Goal: Find specific page/section: Find specific page/section

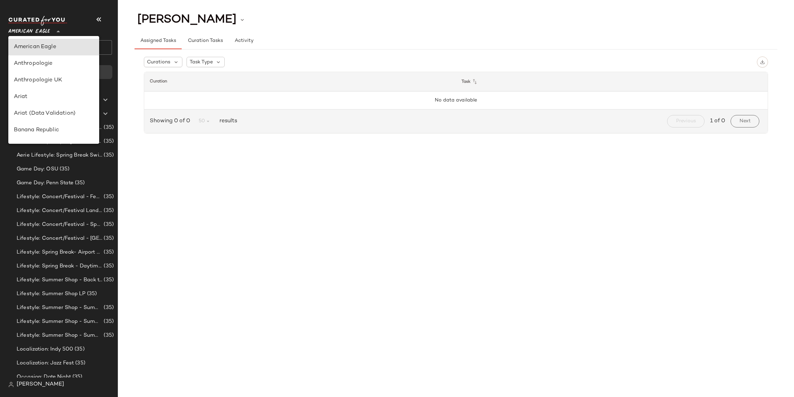
click at [26, 33] on span "American Eagle" at bounding box center [29, 30] width 42 height 12
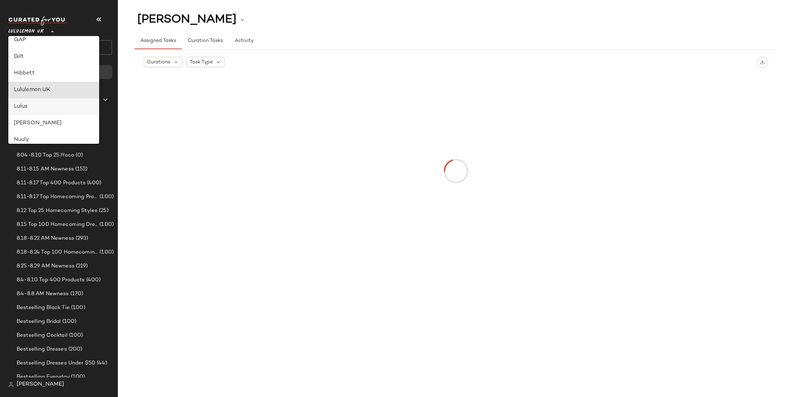
click at [25, 109] on div "Lulus" at bounding box center [54, 107] width 80 height 8
type input "**"
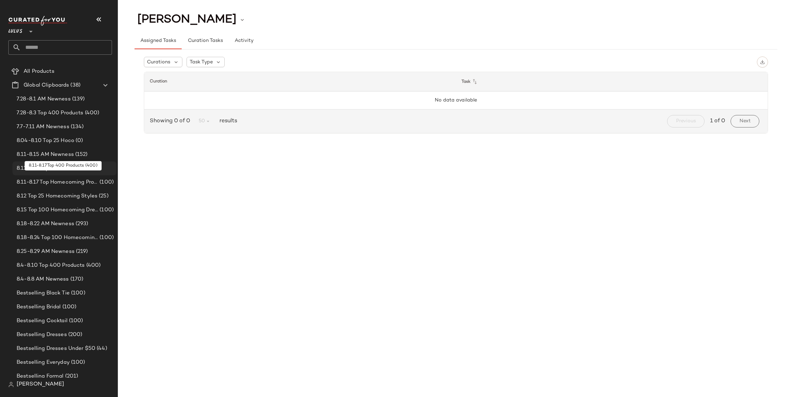
scroll to position [31, 0]
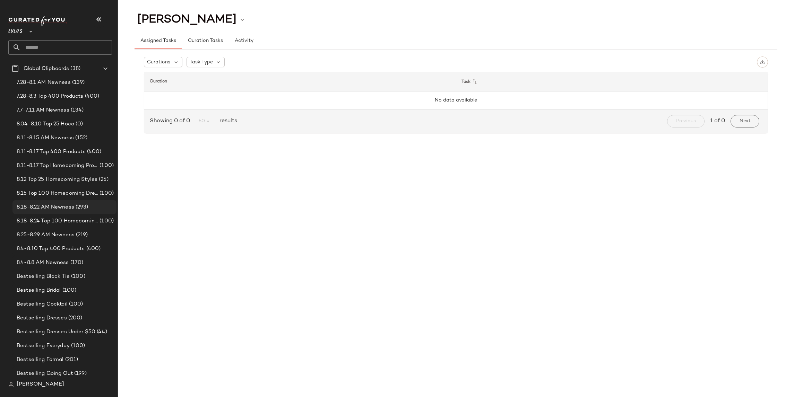
click at [60, 209] on span "8.18-8.22 AM Newness" at bounding box center [46, 208] width 58 height 8
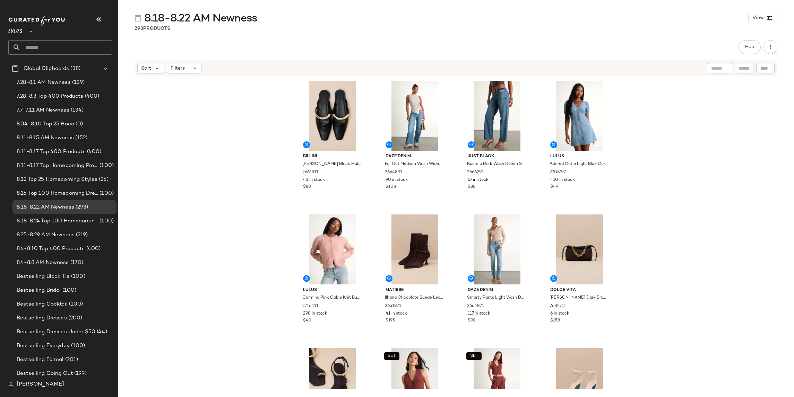
click at [655, 154] on div "Billini Mercer Black Mule Flats 2661511 43 in stock $80 Daze Denim Far Out Medi…" at bounding box center [456, 233] width 676 height 312
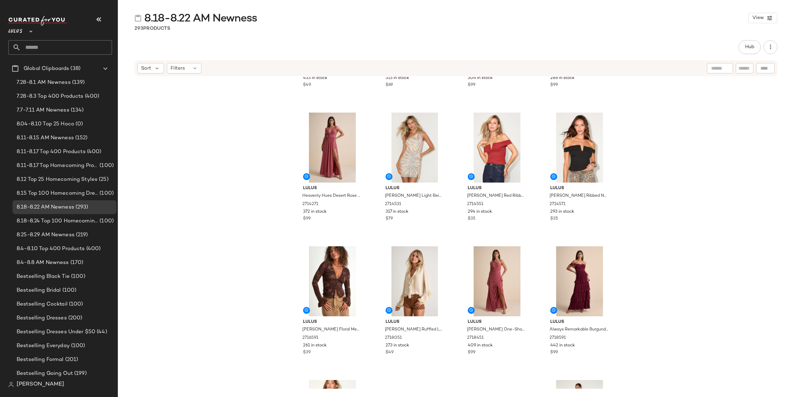
scroll to position [1985, 0]
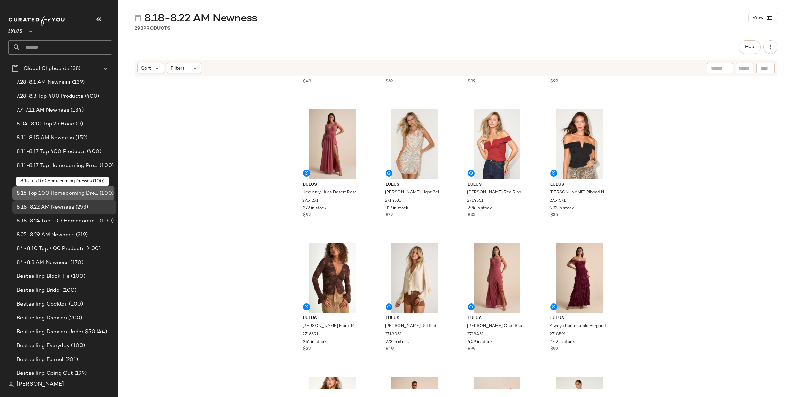
click at [61, 195] on span "8.15 Top 100 Homecoming Dresses" at bounding box center [57, 194] width 81 height 8
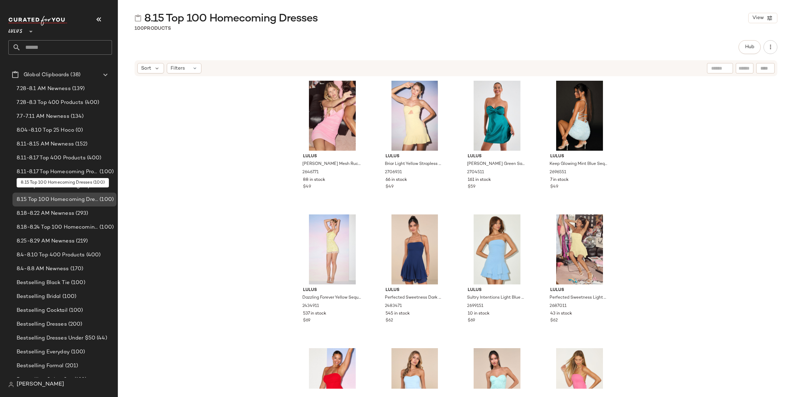
scroll to position [24, 0]
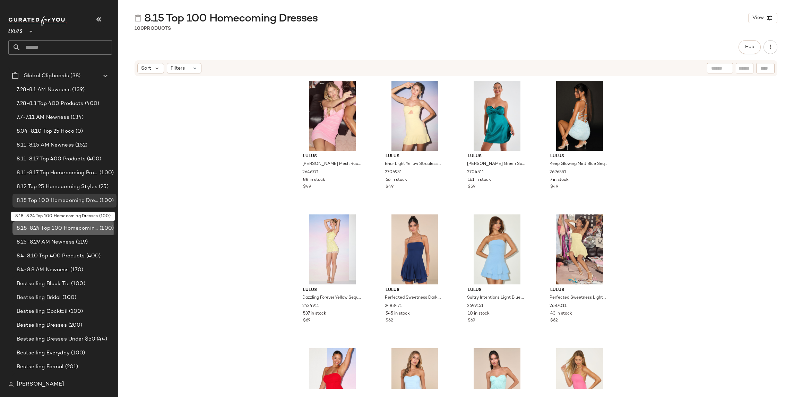
click at [63, 229] on span "8.18-8.24 Top 100 Homecoming Dresses" at bounding box center [57, 229] width 81 height 8
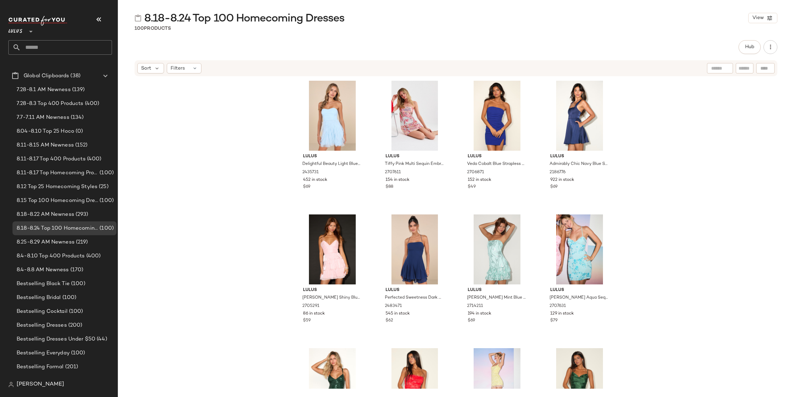
click at [659, 131] on div "Lulus Delightful Beauty Light Blue Mesh Strapless Ruffled Mini Dress 2435731 45…" at bounding box center [456, 233] width 676 height 312
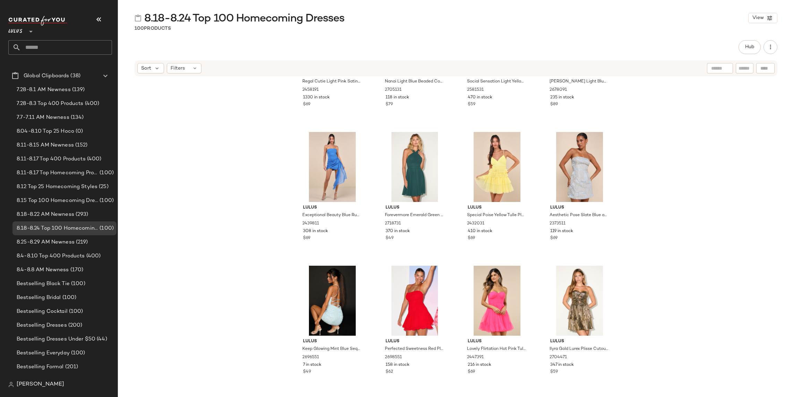
scroll to position [3036, 0]
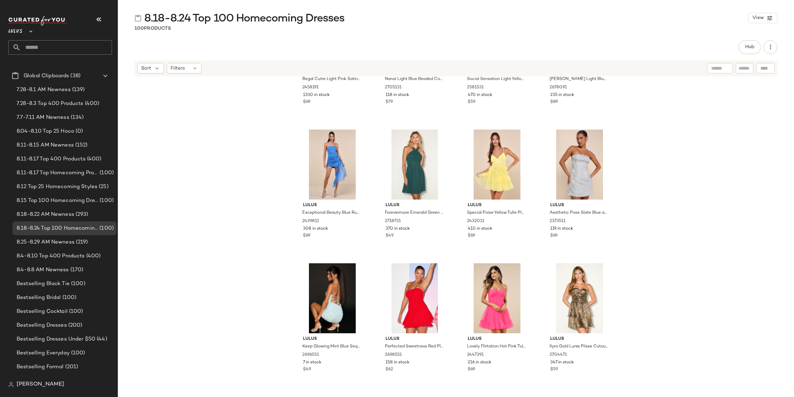
click at [645, 194] on div "Lulus Regal Cutie Light Pink Satin Square Neck Bubble-Hem Mini Dress 2458191 13…" at bounding box center [456, 233] width 676 height 312
click at [646, 238] on div "Lulus Regal Cutie Light Pink Satin Square Neck Bubble-Hem Mini Dress 2458191 13…" at bounding box center [456, 233] width 676 height 312
click at [656, 222] on div "Lulus Regal Cutie Light Pink Satin Square Neck Bubble-Hem Mini Dress 2458191 13…" at bounding box center [456, 233] width 676 height 312
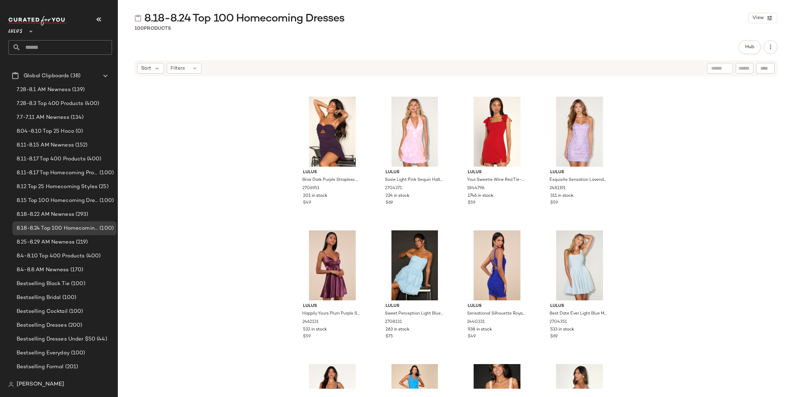
scroll to position [2307, 0]
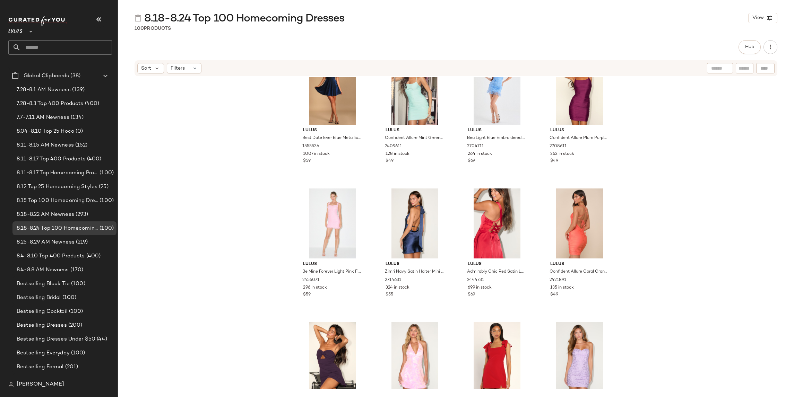
click at [173, 218] on div "Lulus Best Date Ever Blue Metallic Skater Mini Dress 1555536 1007 in stock $59 …" at bounding box center [456, 233] width 676 height 312
click at [47, 215] on span "8.18-8.22 AM Newness" at bounding box center [46, 215] width 58 height 8
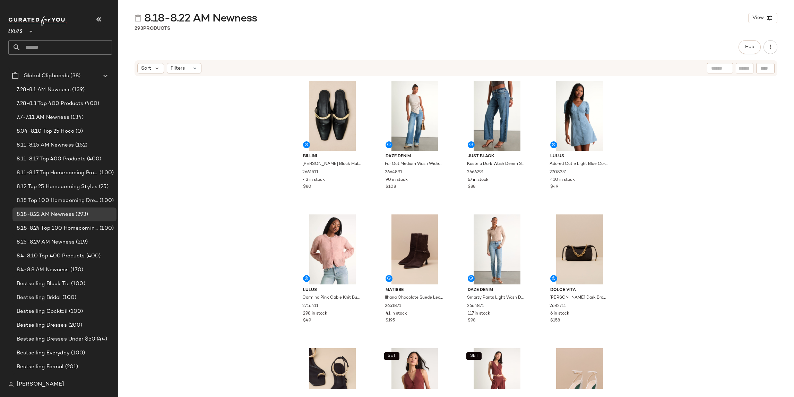
click at [215, 144] on div "Billini Mercer Black Mule Flats 2661511 43 in stock $80 Daze Denim Far Out Medi…" at bounding box center [456, 233] width 676 height 312
click at [37, 255] on span "8.4-8.10 Top 400 Products" at bounding box center [51, 256] width 68 height 8
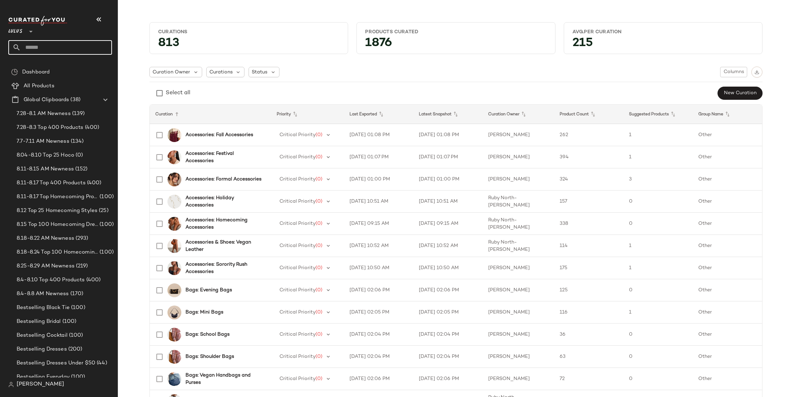
click at [34, 47] on input "text" at bounding box center [66, 47] width 91 height 15
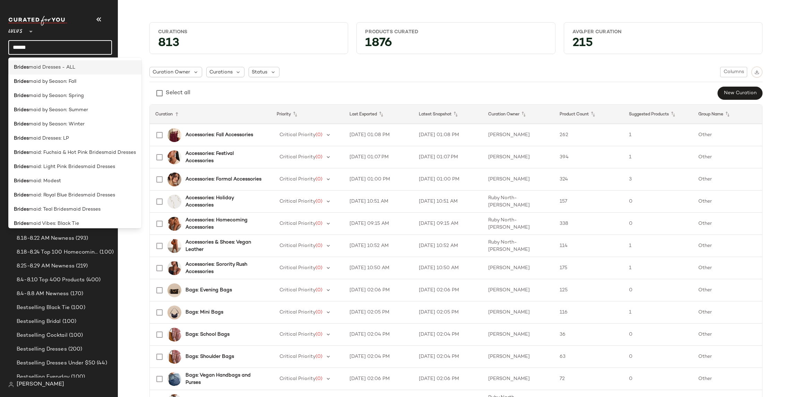
type input "******"
click at [67, 70] on span "maid Dresses - ALL" at bounding box center [52, 67] width 46 height 7
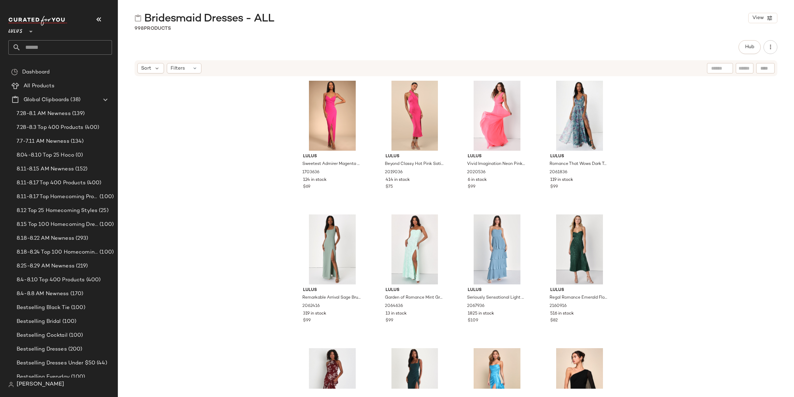
click at [203, 115] on div "Lulus Sweetest Admirer Magenta Ruched Surplice Maxi Dress 1703636 124 in stock …" at bounding box center [456, 233] width 676 height 312
click at [46, 52] on input "text" at bounding box center [66, 47] width 91 height 15
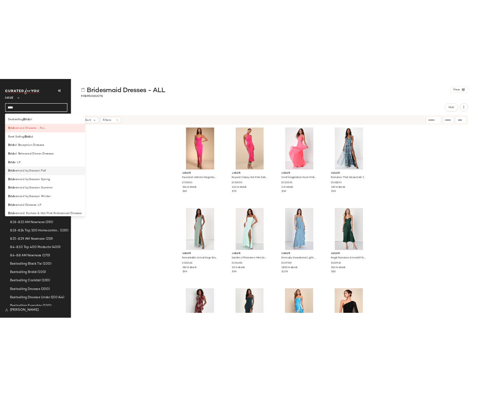
scroll to position [122, 0]
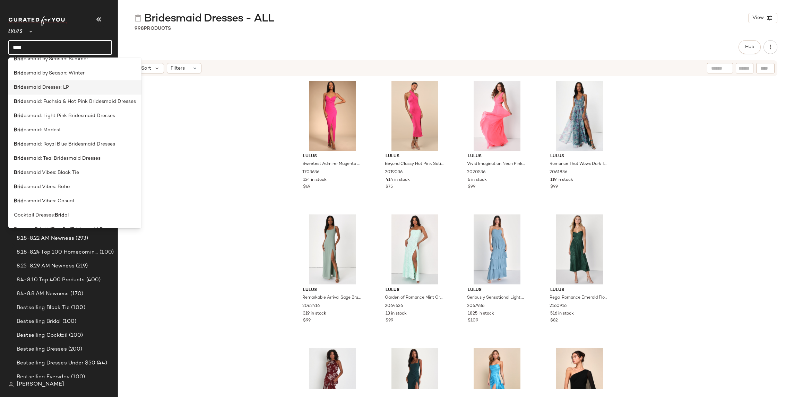
type input "****"
click at [69, 86] on div "Brid esmaid Dresses: LP" at bounding box center [75, 87] width 122 height 7
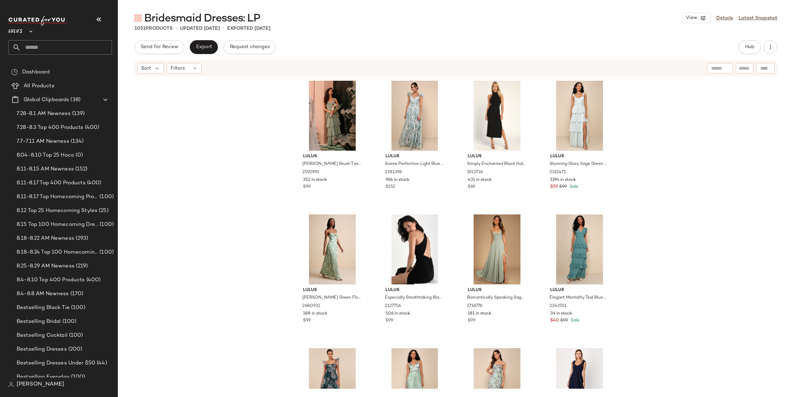
click at [731, 114] on div "Lulus [PERSON_NAME] Brush Tiered Bustier Maxi Dress 2592991 352 in stock $99 Lu…" at bounding box center [456, 233] width 676 height 312
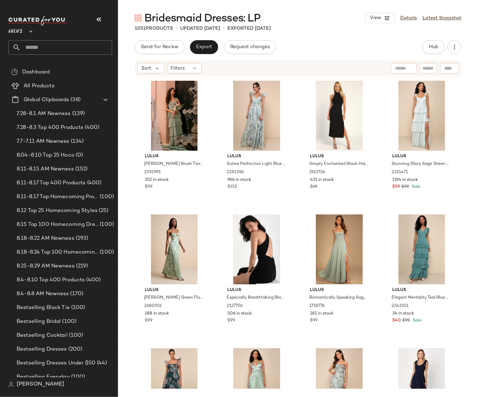
click at [465, 138] on div "Lulus [PERSON_NAME] Brush Tiered Bustier Maxi Dress 2592991 352 in stock $99 Lu…" at bounding box center [298, 233] width 360 height 312
click at [453, 43] on button "button" at bounding box center [454, 47] width 14 height 14
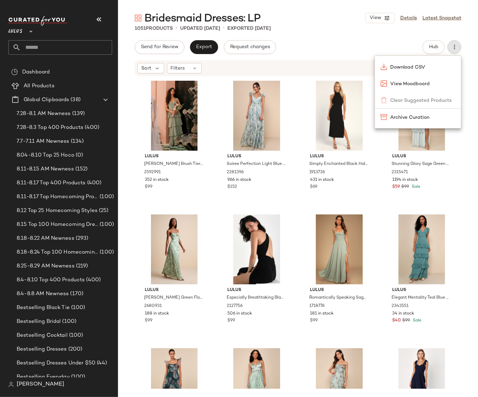
click at [467, 153] on div "Lulus [PERSON_NAME] Brush Tiered Bustier Maxi Dress 2592991 352 in stock $99 Lu…" at bounding box center [298, 233] width 360 height 312
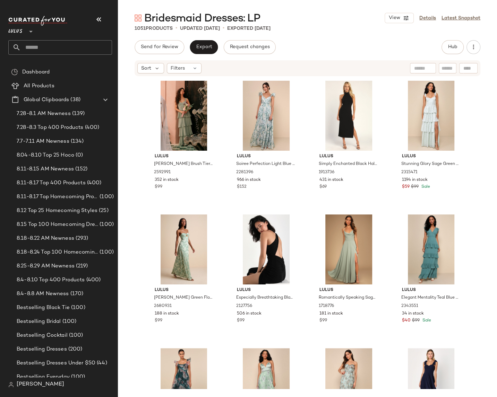
click at [478, 107] on div "Lulus [PERSON_NAME] Brush Tiered Bustier Maxi Dress 2592991 352 in stock $99 Lu…" at bounding box center [307, 233] width 379 height 312
click at [85, 254] on span "8.18-8.24 Top 100 Homecoming Dresses" at bounding box center [57, 253] width 81 height 8
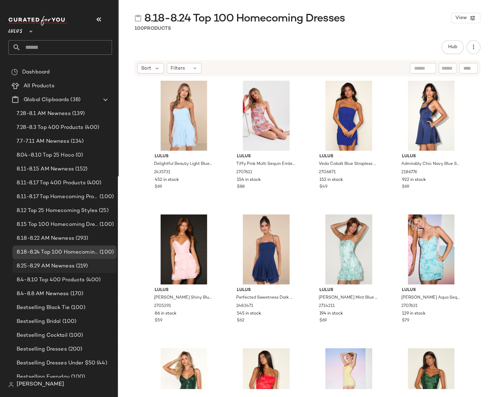
click at [61, 267] on span "8.25-8.29 AM Newness" at bounding box center [46, 267] width 58 height 8
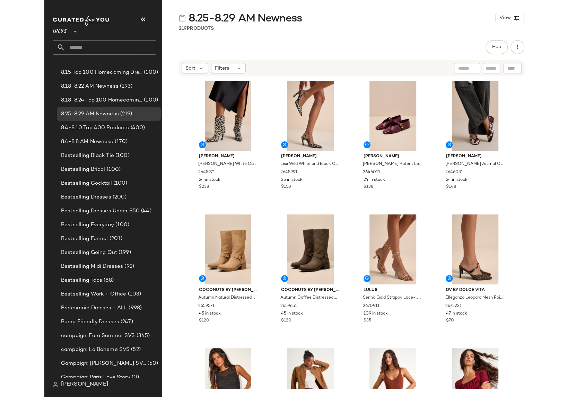
scroll to position [156, 0]
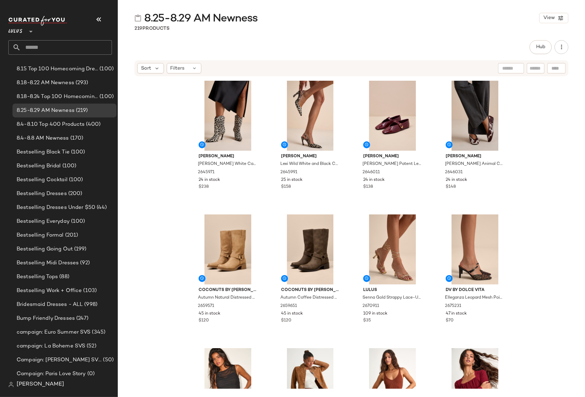
click at [546, 147] on div "[PERSON_NAME] Curve White Calf Hair Booties 2645971 24 in stock $238 [PERSON_NA…" at bounding box center [351, 233] width 467 height 312
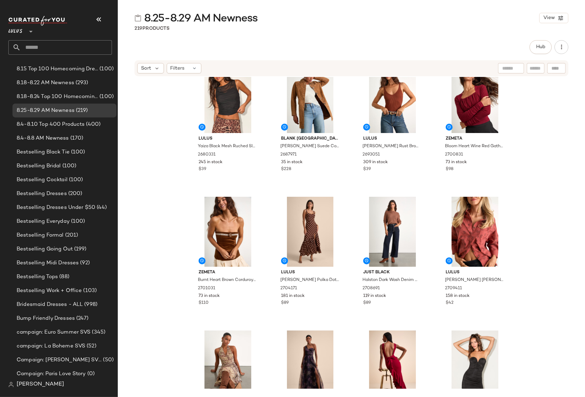
scroll to position [259, 0]
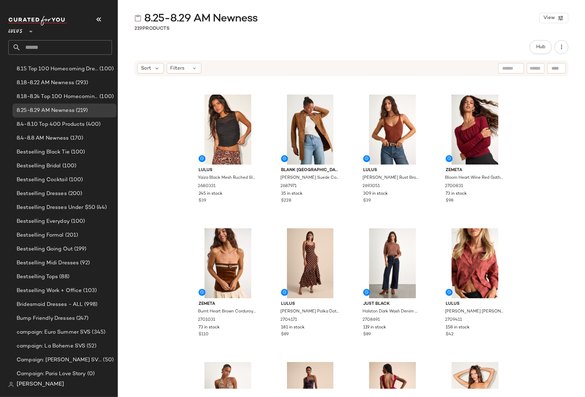
click at [63, 51] on input "text" at bounding box center [66, 47] width 91 height 15
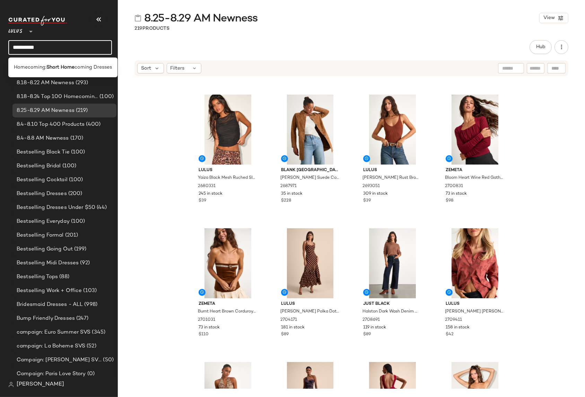
type input "**********"
click at [63, 68] on b "Short Home" at bounding box center [60, 67] width 28 height 7
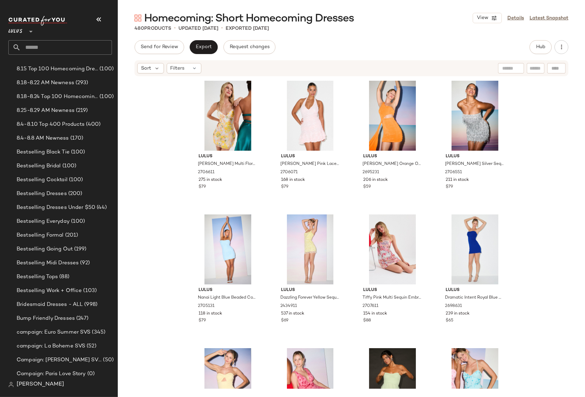
click at [538, 135] on div "Lulus [PERSON_NAME] Multi Floral Sequin Lace-Up Mini Dress 2706611 275 in stock…" at bounding box center [351, 233] width 467 height 312
click at [537, 149] on div "Lulus [PERSON_NAME] Multi Floral Sequin Lace-Up Mini Dress 2706611 275 in stock…" at bounding box center [351, 233] width 467 height 312
click at [544, 131] on div "Lulus [PERSON_NAME] Multi Floral Sequin Lace-Up Mini Dress 2706611 275 in stock…" at bounding box center [351, 233] width 467 height 312
click at [544, 152] on div "Lulus [PERSON_NAME] Multi Floral Sequin Lace-Up Mini Dress 2706611 275 in stock…" at bounding box center [351, 233] width 467 height 312
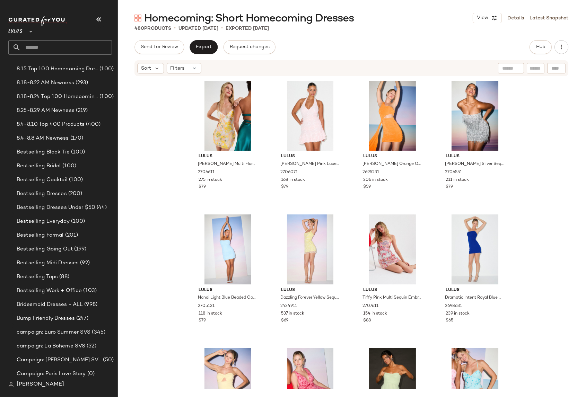
click at [544, 152] on div "Lulus [PERSON_NAME] Multi Floral Sequin Lace-Up Mini Dress 2706611 275 in stock…" at bounding box center [351, 233] width 467 height 312
click at [540, 50] on span "Hub" at bounding box center [541, 47] width 10 height 6
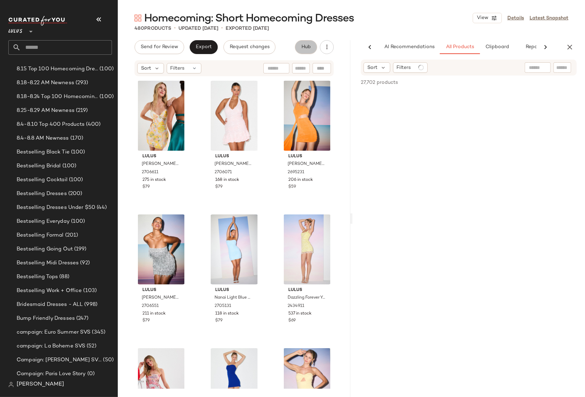
scroll to position [0, 18]
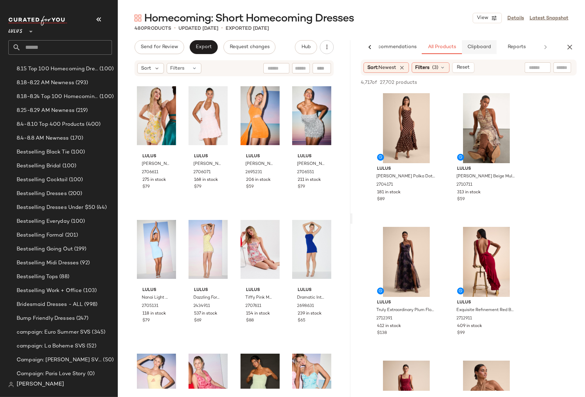
click at [481, 45] on span "Clipboard" at bounding box center [479, 47] width 24 height 6
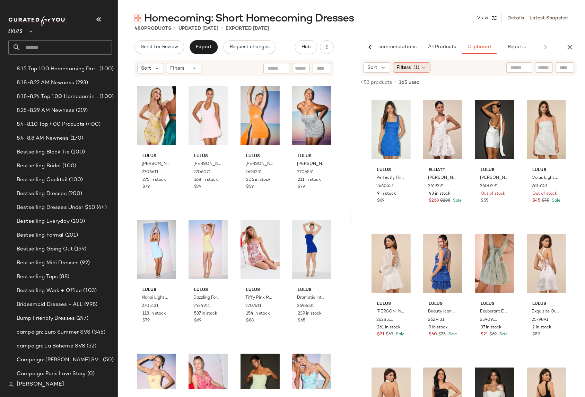
click at [409, 67] on span "Filters" at bounding box center [404, 67] width 14 height 7
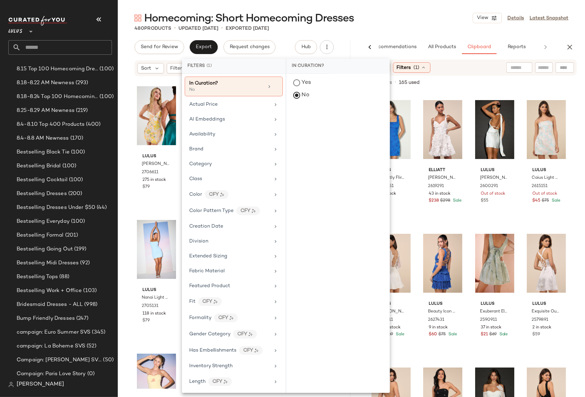
click at [485, 76] on div "453 products • 165 used • 0 selected Add to Top Add to Bottom Deselect All" at bounding box center [469, 83] width 233 height 15
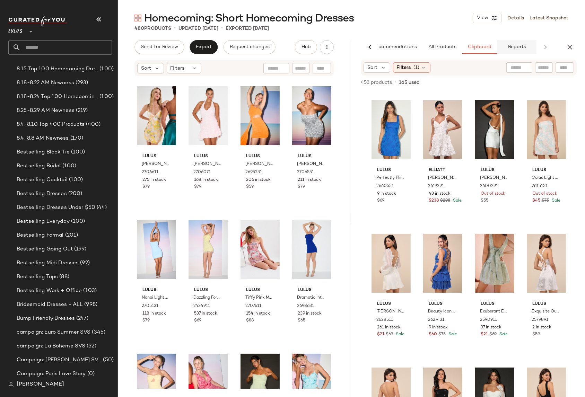
click at [512, 48] on span "Reports" at bounding box center [517, 47] width 18 height 6
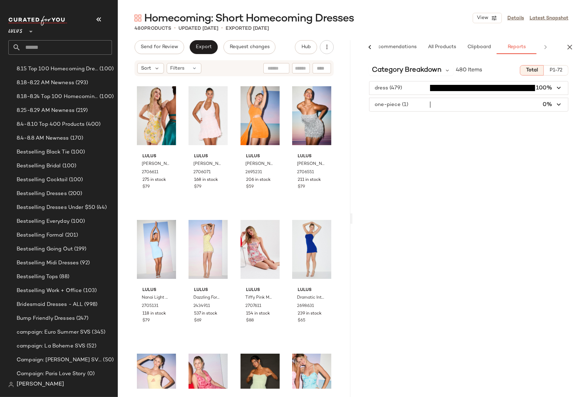
click at [547, 45] on div "AI Recommendations All Products Clipboard Reports" at bounding box center [458, 47] width 211 height 14
click at [476, 48] on span "Clipboard" at bounding box center [479, 47] width 24 height 6
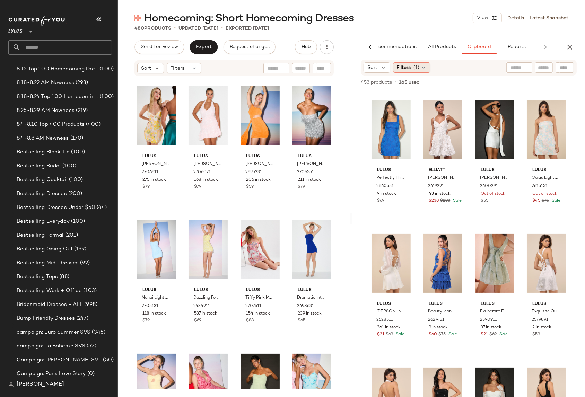
click at [423, 68] on icon at bounding box center [424, 68] width 6 height 6
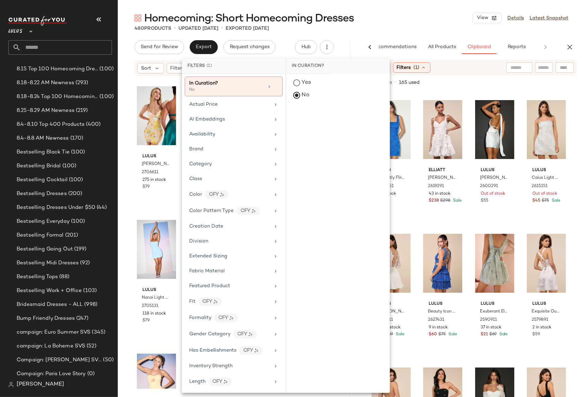
click at [442, 83] on div "453 products • 165 used • 0 selected" at bounding box center [406, 82] width 91 height 7
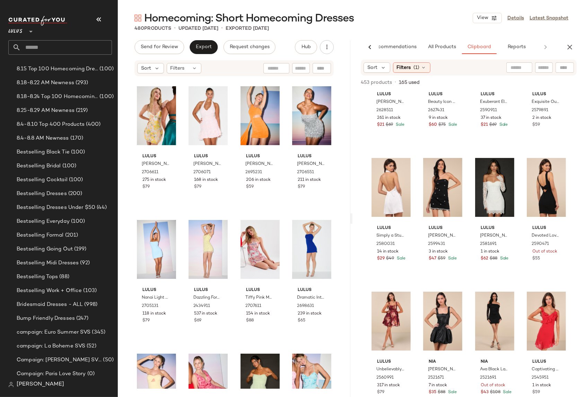
scroll to position [0, 0]
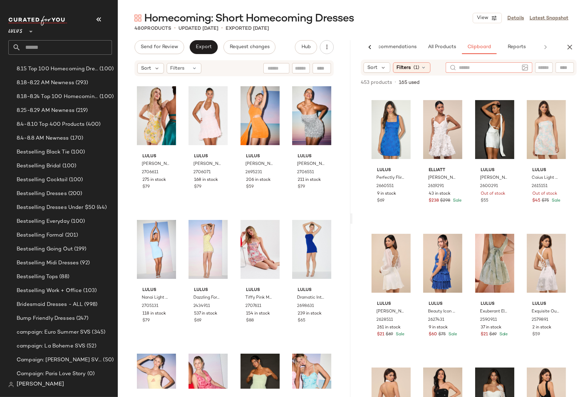
click at [523, 69] on div at bounding box center [489, 67] width 87 height 10
click at [528, 76] on div "453 products • 165 used • 0 selected Add to Top Add to Bottom Deselect All" at bounding box center [469, 83] width 233 height 15
click at [368, 65] on span "Sort" at bounding box center [373, 67] width 10 height 7
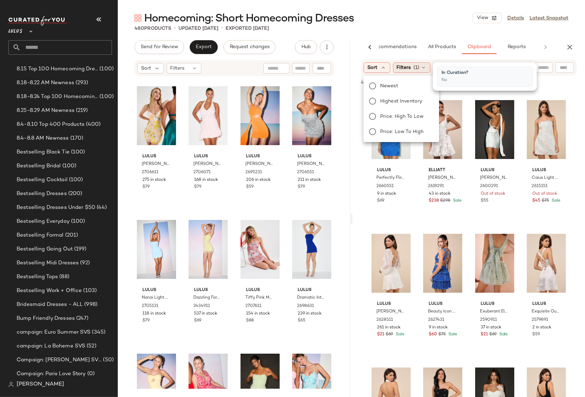
click at [414, 65] on span "(1)" at bounding box center [417, 67] width 6 height 7
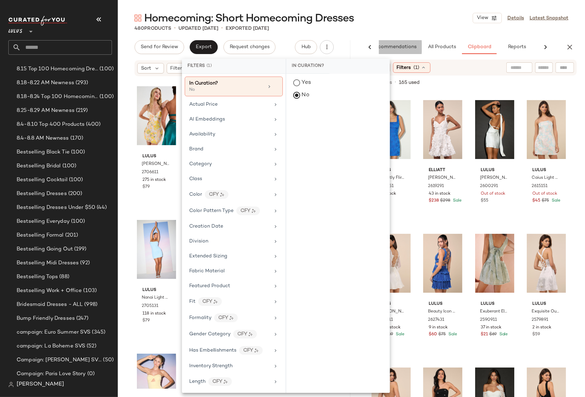
click at [389, 49] on span "AI Recommendations" at bounding box center [391, 47] width 51 height 6
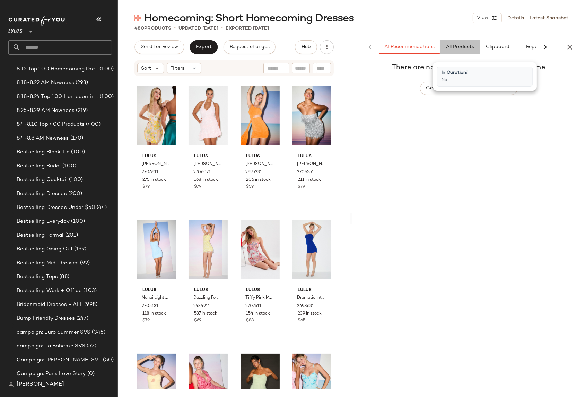
click at [467, 45] on span "All Products" at bounding box center [460, 47] width 28 height 6
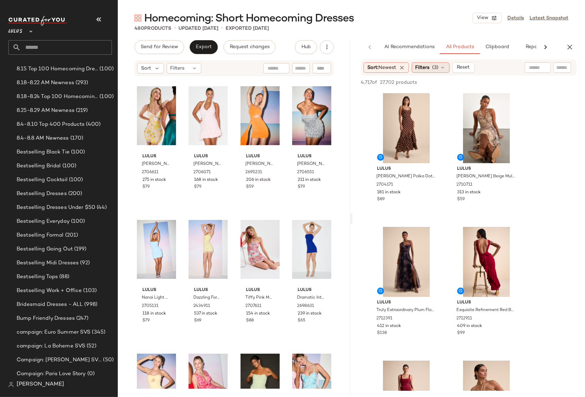
click at [424, 67] on span "Filters" at bounding box center [423, 67] width 14 height 7
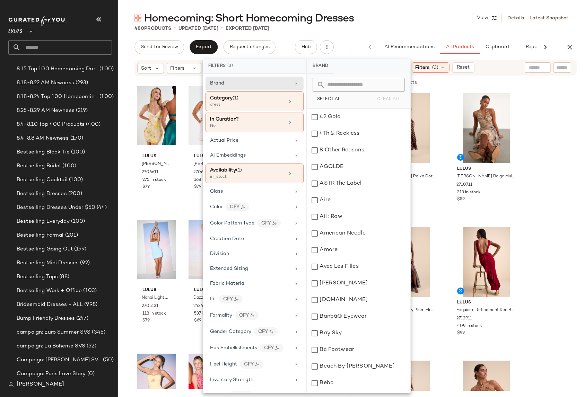
click at [525, 83] on div at bounding box center [528, 82] width 97 height 8
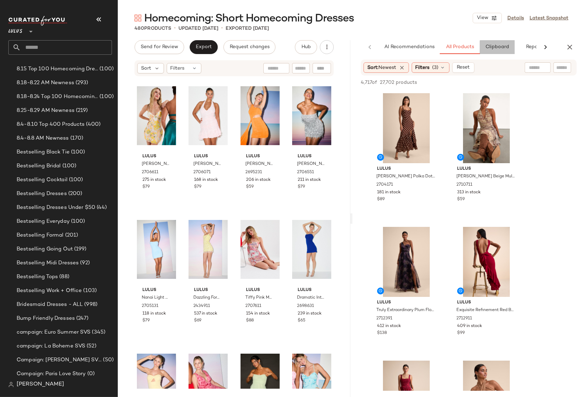
click at [493, 48] on span "Clipboard" at bounding box center [498, 47] width 24 height 6
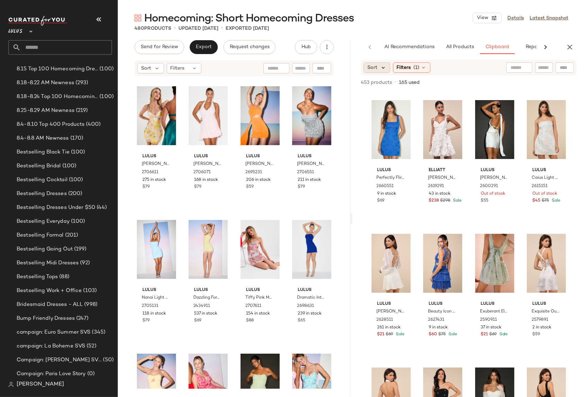
click at [384, 69] on icon at bounding box center [383, 68] width 6 height 6
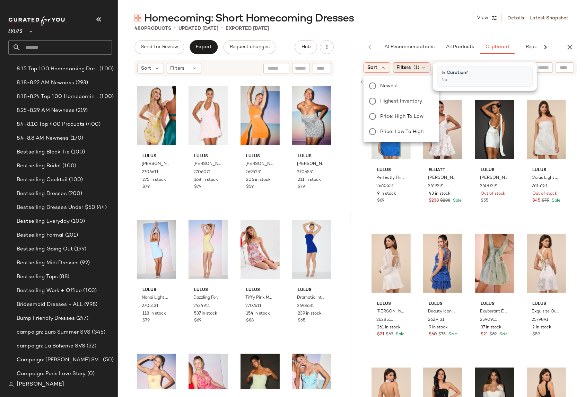
click at [414, 68] on span "(1)" at bounding box center [417, 67] width 6 height 7
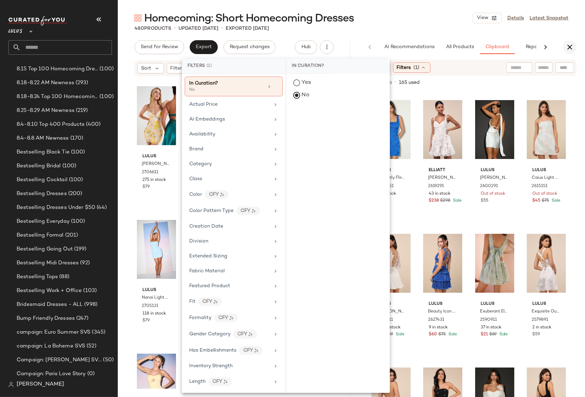
click at [573, 47] on icon "button" at bounding box center [570, 47] width 8 height 8
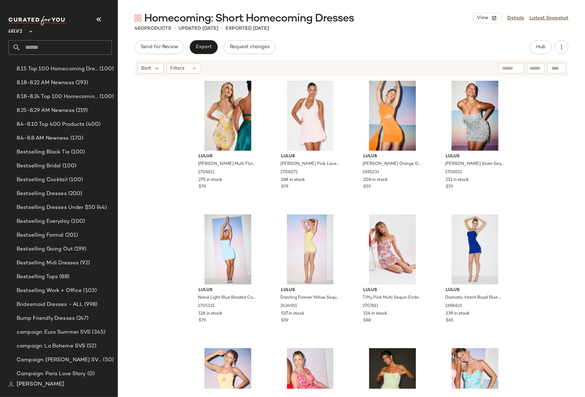
click at [561, 94] on div "Lulus [PERSON_NAME] Multi Floral Sequin Lace-Up Mini Dress 2706611 275 in stock…" at bounding box center [351, 233] width 467 height 312
click at [564, 95] on div "Lulus [PERSON_NAME] Multi Floral Sequin Lace-Up Mini Dress 2706611 275 in stock…" at bounding box center [351, 233] width 467 height 312
click at [538, 49] on span "Hub" at bounding box center [541, 47] width 10 height 6
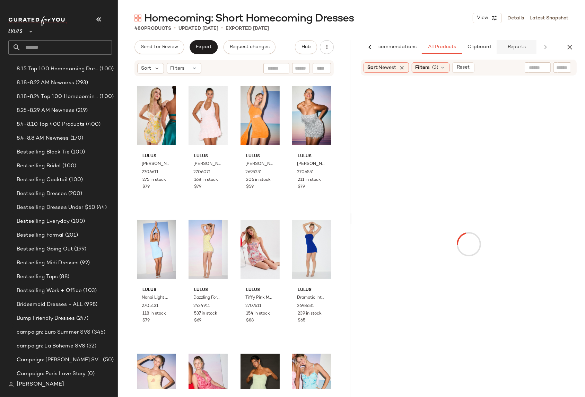
click at [518, 46] on span "Reports" at bounding box center [517, 47] width 18 height 6
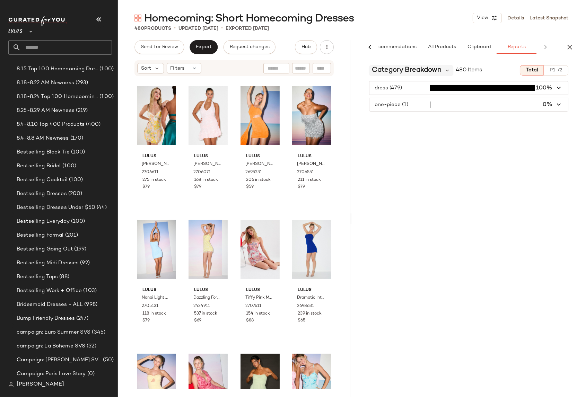
click at [429, 71] on span "Category Breakdown" at bounding box center [407, 70] width 70 height 10
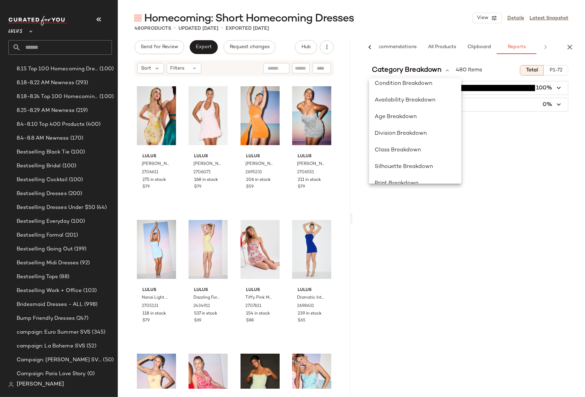
scroll to position [0, 0]
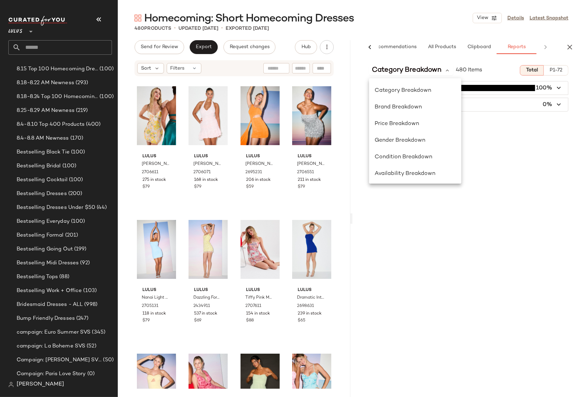
click at [573, 72] on div "Category Breakdown 480 Items Total P1-72" at bounding box center [469, 70] width 233 height 10
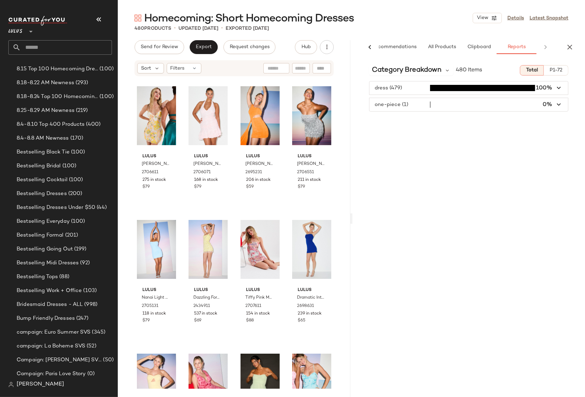
click at [579, 94] on div "dress (479) 100% one-piece (1) 0%" at bounding box center [469, 96] width 233 height 31
click at [372, 45] on icon at bounding box center [370, 47] width 8 height 8
click at [575, 76] on div "Category Breakdown 480 Items Total P1-72 dress (479) 100% one-piece (1) 0%" at bounding box center [469, 229] width 233 height 338
click at [576, 81] on div "dress (479) 100% one-piece (1) 0%" at bounding box center [469, 96] width 233 height 31
click at [571, 46] on icon "button" at bounding box center [570, 47] width 8 height 8
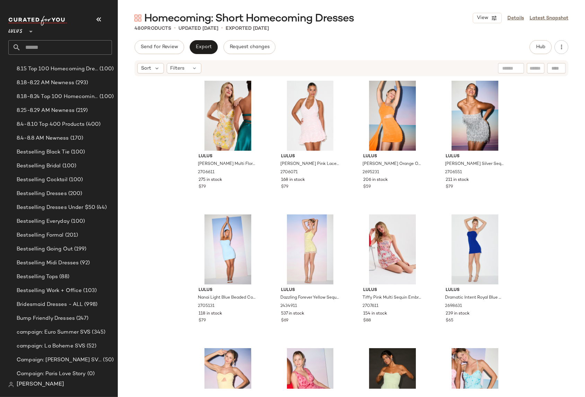
click at [530, 162] on div "Lulus [PERSON_NAME] Multi Floral Sequin Lace-Up Mini Dress 2706611 275 in stock…" at bounding box center [351, 233] width 467 height 312
click at [521, 131] on div "Lulus [PERSON_NAME] Multi Floral Sequin Lace-Up Mini Dress 2706611 275 in stock…" at bounding box center [351, 233] width 467 height 312
click at [532, 108] on div "Lulus [PERSON_NAME] Multi Floral Sequin Lace-Up Mini Dress 2706611 275 in stock…" at bounding box center [351, 233] width 467 height 312
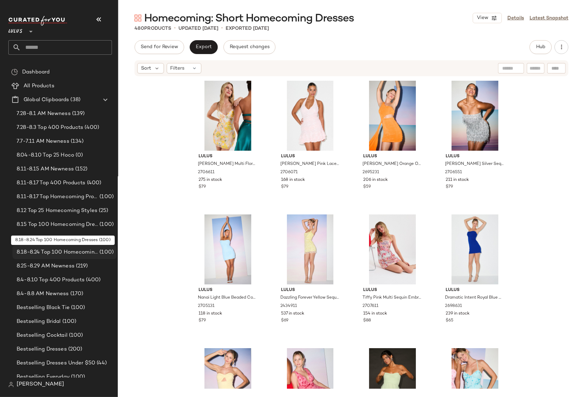
click at [52, 251] on span "8.18-8.24 Top 100 Homecoming Dresses" at bounding box center [57, 253] width 81 height 8
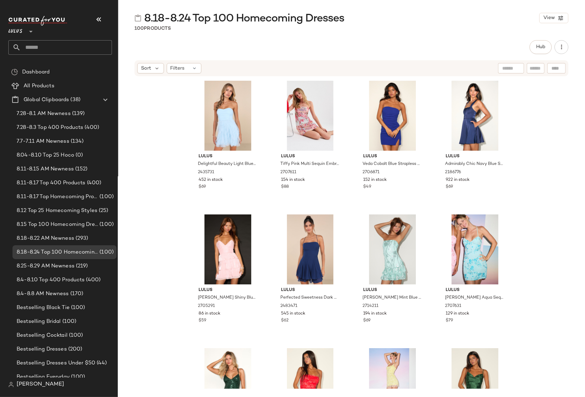
click at [552, 127] on div "Lulus Delightful Beauty Light Blue Mesh Strapless Ruffled Mini Dress 2435731 45…" at bounding box center [351, 233] width 467 height 312
click at [546, 123] on div "Lulus Delightful Beauty Light Blue Mesh Strapless Ruffled Mini Dress 2435731 45…" at bounding box center [351, 233] width 467 height 312
click at [544, 132] on div "Lulus Delightful Beauty Light Blue Mesh Strapless Ruffled Mini Dress 2435731 45…" at bounding box center [351, 233] width 467 height 312
click at [550, 50] on button "Hub" at bounding box center [541, 47] width 22 height 14
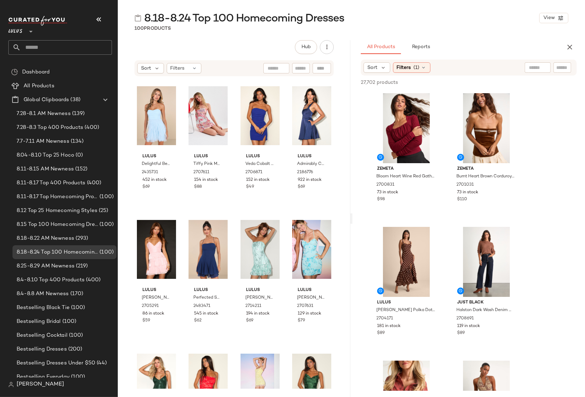
click at [564, 43] on div "All Products Reports" at bounding box center [469, 47] width 233 height 14
click at [567, 46] on icon "button" at bounding box center [570, 47] width 8 height 8
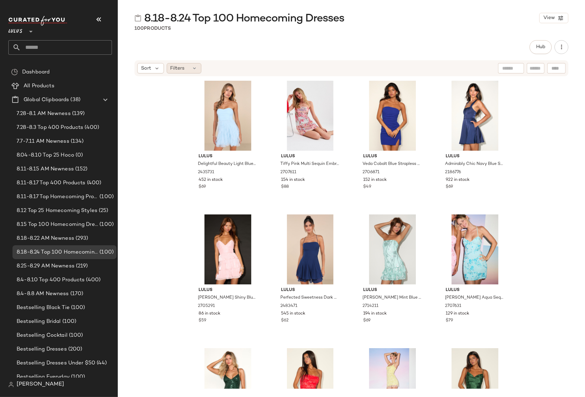
click at [179, 67] on span "Filters" at bounding box center [178, 68] width 14 height 7
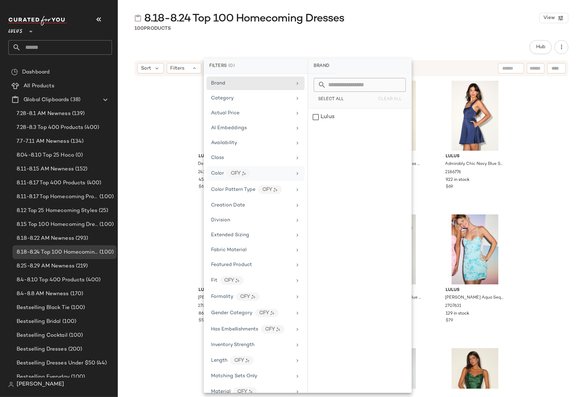
click at [287, 175] on div "Color CFY" at bounding box center [251, 173] width 81 height 9
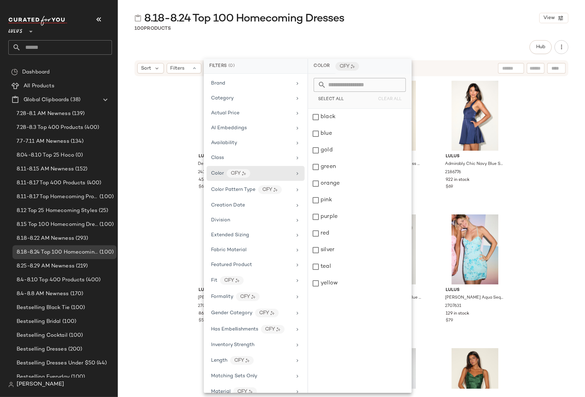
click at [548, 95] on div "Lulus Delightful Beauty Light Blue Mesh Strapless Ruffled Mini Dress 2435731 45…" at bounding box center [351, 233] width 467 height 312
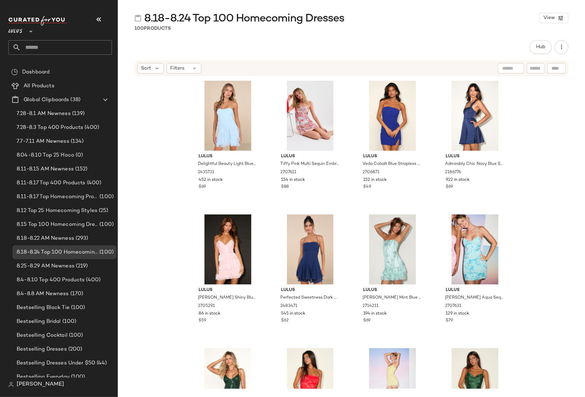
click at [561, 121] on div "Lulus Delightful Beauty Light Blue Mesh Strapless Ruffled Mini Dress 2435731 45…" at bounding box center [351, 233] width 467 height 312
click at [561, 53] on button "button" at bounding box center [562, 47] width 14 height 14
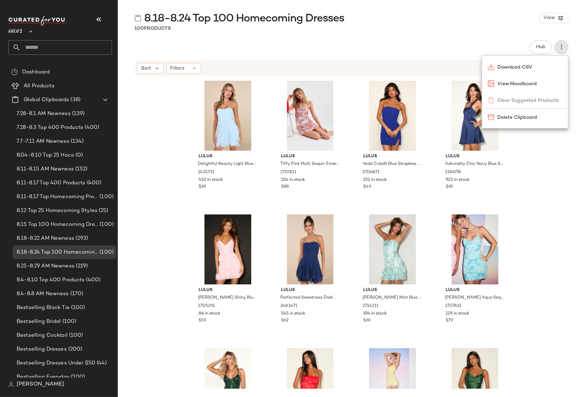
drag, startPoint x: 556, startPoint y: 204, endPoint x: 551, endPoint y: 55, distance: 149.2
click at [556, 201] on div "Lulus Delightful Beauty Light Blue Mesh Strapless Ruffled Mini Dress 2435731 45…" at bounding box center [351, 233] width 467 height 312
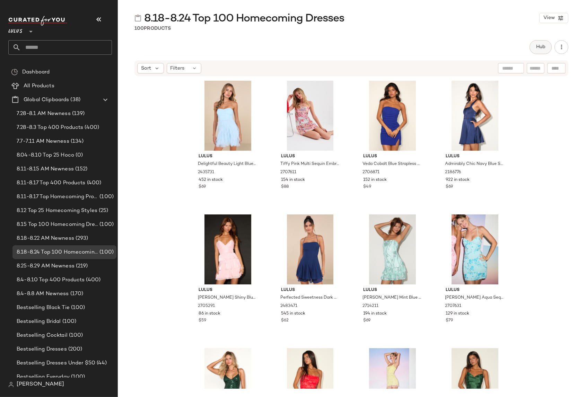
click at [535, 51] on button "Hub" at bounding box center [541, 47] width 22 height 14
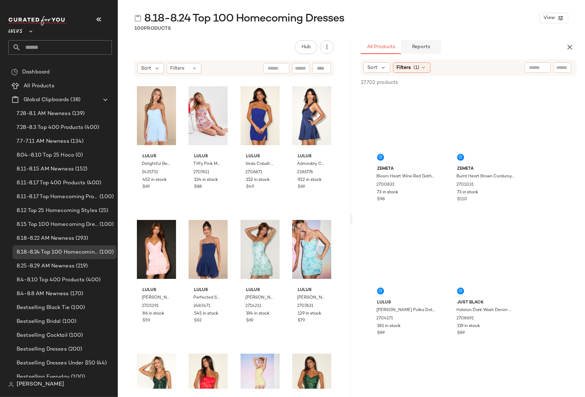
click at [419, 43] on button "Reports" at bounding box center [421, 47] width 40 height 14
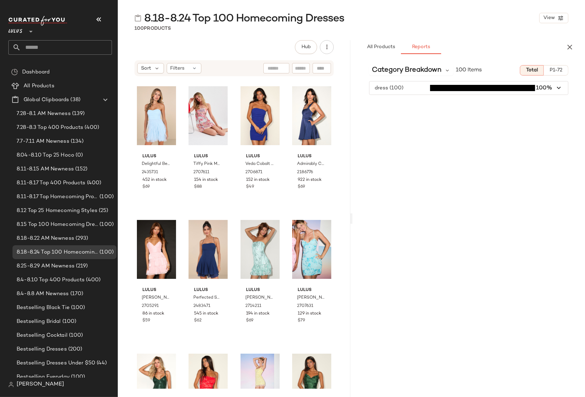
click at [402, 84] on span "button" at bounding box center [469, 87] width 199 height 13
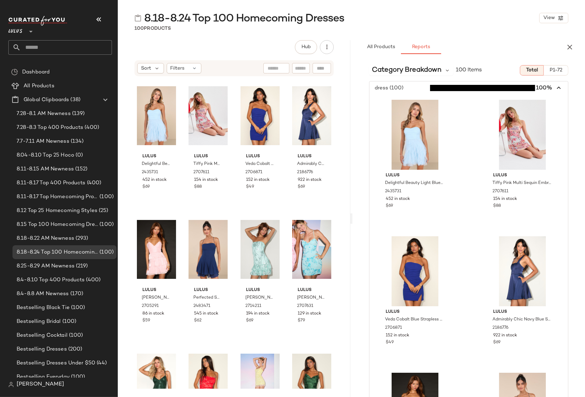
click at [402, 84] on span "button" at bounding box center [469, 87] width 199 height 13
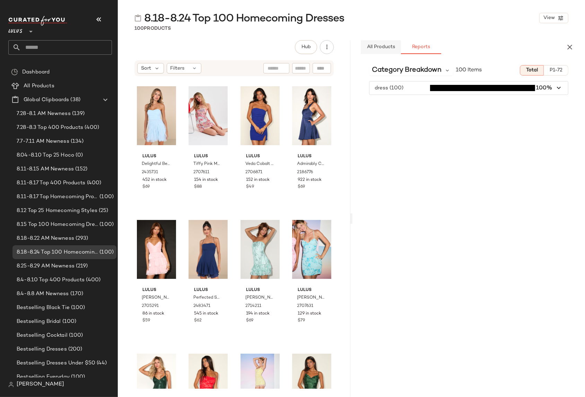
click at [388, 48] on span "All Products" at bounding box center [381, 47] width 28 height 6
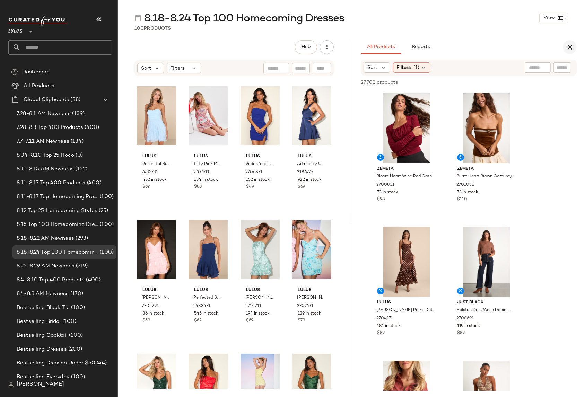
click at [567, 47] on icon "button" at bounding box center [570, 47] width 8 height 8
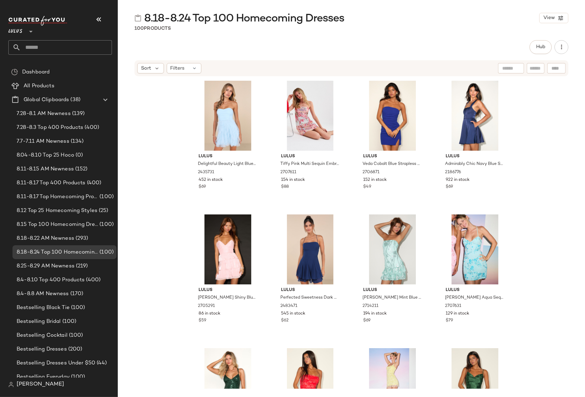
click at [569, 129] on div "Lulus Delightful Beauty Light Blue Mesh Strapless Ruffled Mini Dress 2435731 45…" at bounding box center [351, 233] width 467 height 312
click at [556, 93] on div "Lulus Delightful Beauty Light Blue Mesh Strapless Ruffled Mini Dress 2435731 45…" at bounding box center [351, 233] width 467 height 312
click at [553, 116] on div "Lulus Delightful Beauty Light Blue Mesh Strapless Ruffled Mini Dress 2435731 45…" at bounding box center [351, 233] width 467 height 312
click at [541, 127] on div "Lulus Delightful Beauty Light Blue Mesh Strapless Ruffled Mini Dress 2435731 45…" at bounding box center [351, 233] width 467 height 312
click at [166, 106] on div "Lulus Delightful Beauty Light Blue Mesh Strapless Ruffled Mini Dress 2435731 45…" at bounding box center [351, 233] width 467 height 312
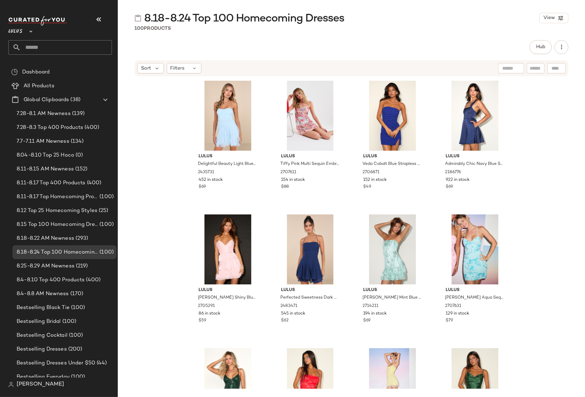
click at [166, 106] on div "Lulus Delightful Beauty Light Blue Mesh Strapless Ruffled Mini Dress 2435731 45…" at bounding box center [351, 233] width 467 height 312
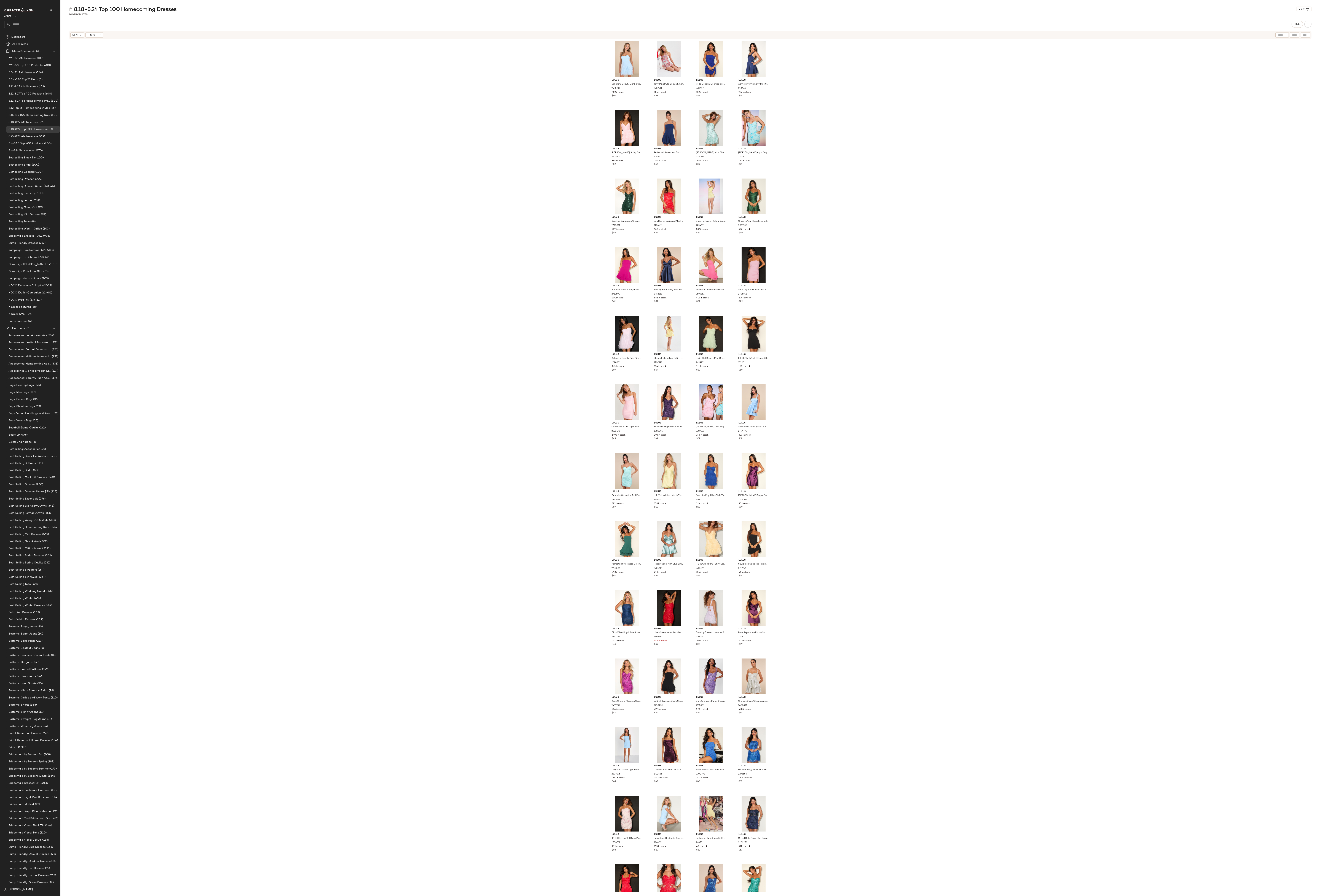
click at [407, 169] on div "Lulus Delightful Beauty Light Blue Mesh Strapless Ruffled Mini Dress 2435731 45…" at bounding box center [690, 466] width 1260 height 852
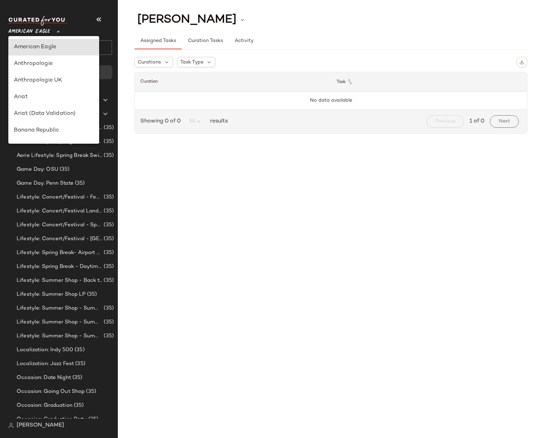
click at [21, 31] on span "American Eagle" at bounding box center [29, 30] width 42 height 12
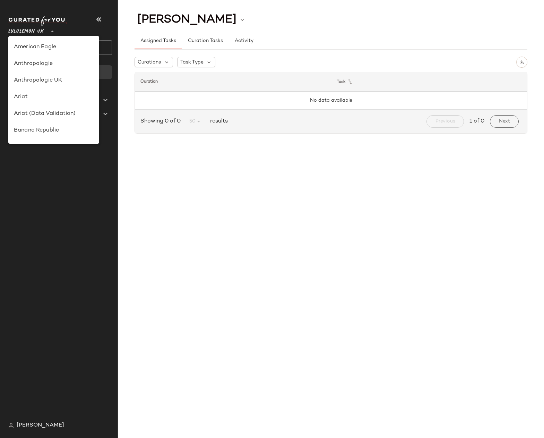
scroll to position [190, 0]
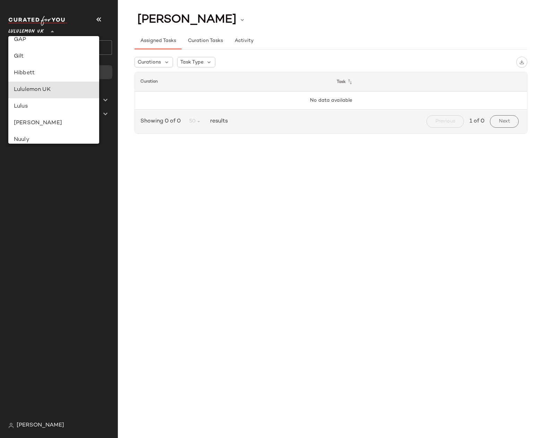
type input "**"
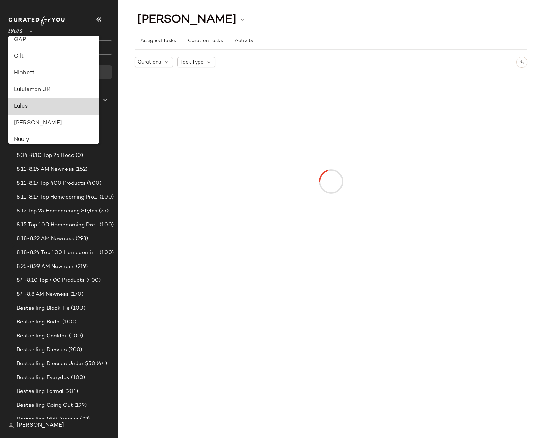
click at [28, 108] on div "Lulus" at bounding box center [54, 106] width 80 height 8
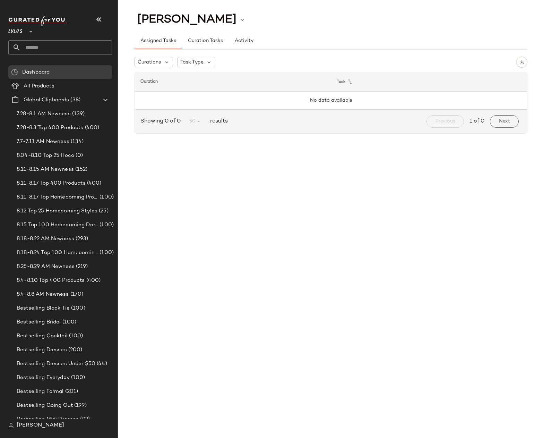
click at [332, 168] on div "CHANELLE LEADLEY Assigned Tasks Curation Tasks Activity Curations Task Type Cur…" at bounding box center [331, 224] width 426 height 427
click at [240, 167] on div "CHANELLE LEADLEY Assigned Tasks Curation Tasks Activity Curations Task Type Cur…" at bounding box center [331, 224] width 426 height 427
click at [39, 46] on input "text" at bounding box center [66, 47] width 91 height 15
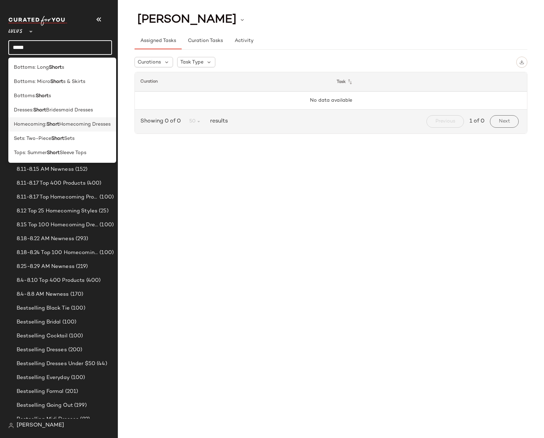
type input "*****"
click at [61, 124] on span "Homecoming Dresses" at bounding box center [84, 124] width 51 height 7
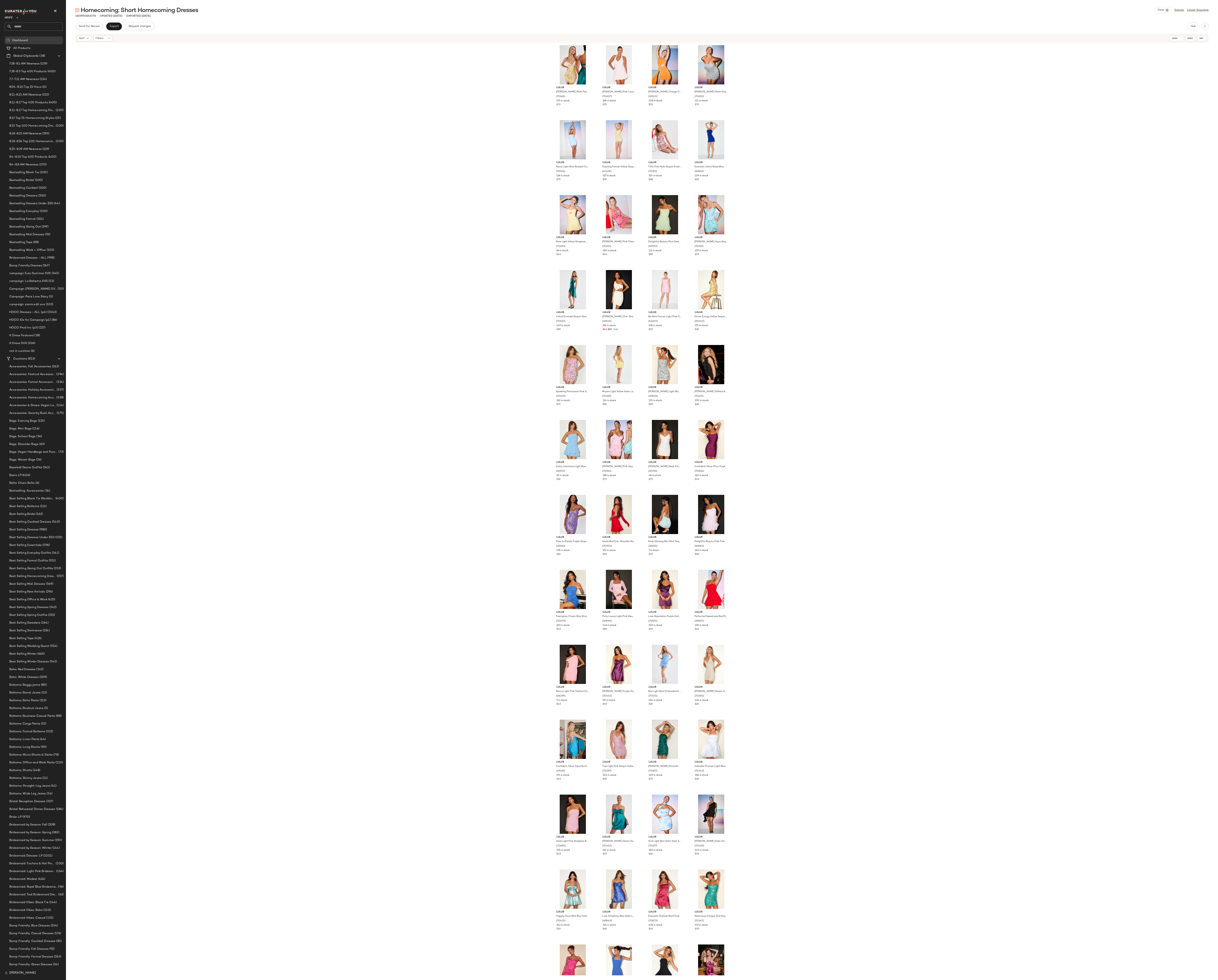
click at [1036, 151] on div "Lulus [PERSON_NAME] Multi Floral Sequin Lace-Up Mini Dress 2706611 275 in stock…" at bounding box center [642, 509] width 1153 height 932
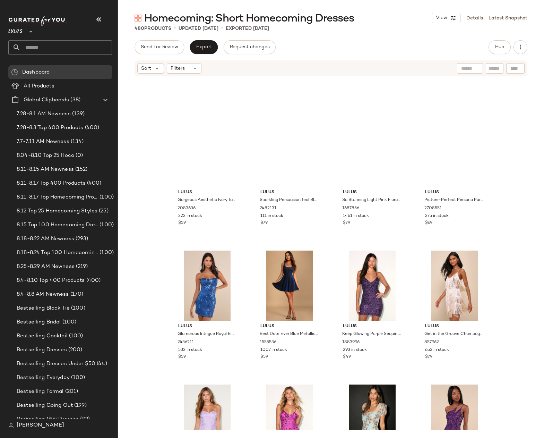
scroll to position [3614, 0]
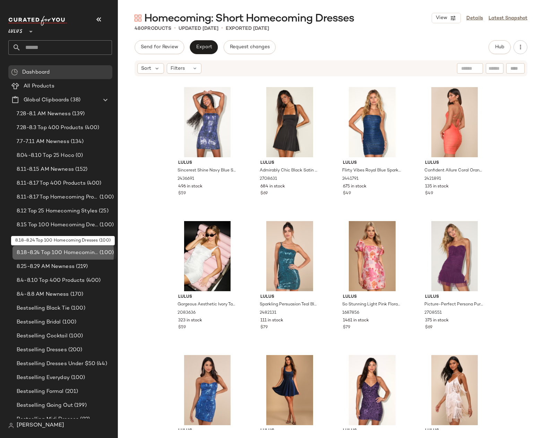
click at [55, 254] on span "8.18-8.24 Top 100 Homecoming Dresses" at bounding box center [57, 253] width 81 height 8
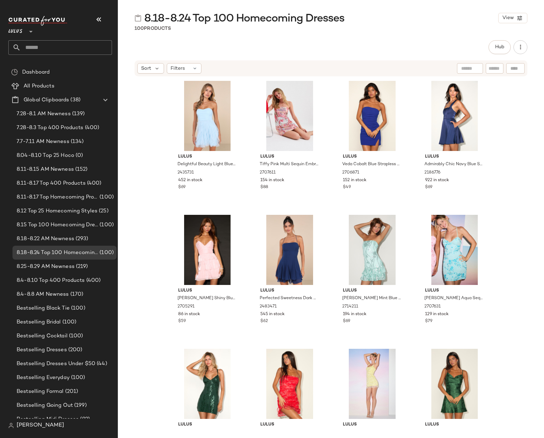
click at [526, 177] on div "Lulus Delightful Beauty Light Blue Mesh Strapless Ruffled Mini Dress 2435731 45…" at bounding box center [331, 253] width 426 height 352
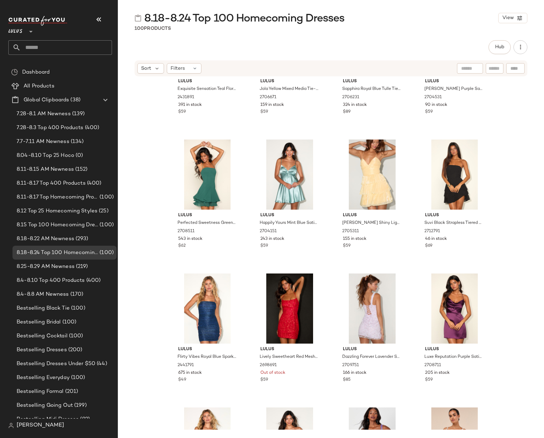
scroll to position [533, 0]
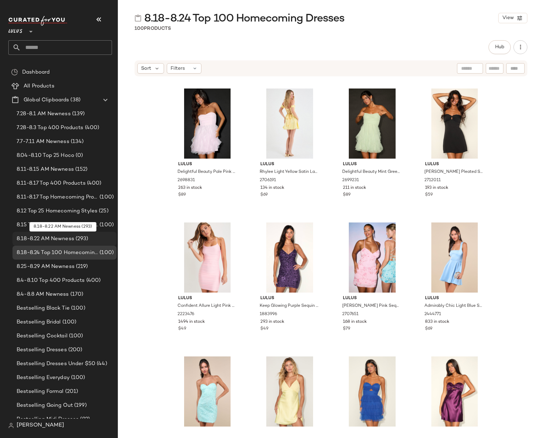
click at [73, 240] on span "8.18-8.22 AM Newness" at bounding box center [46, 239] width 58 height 8
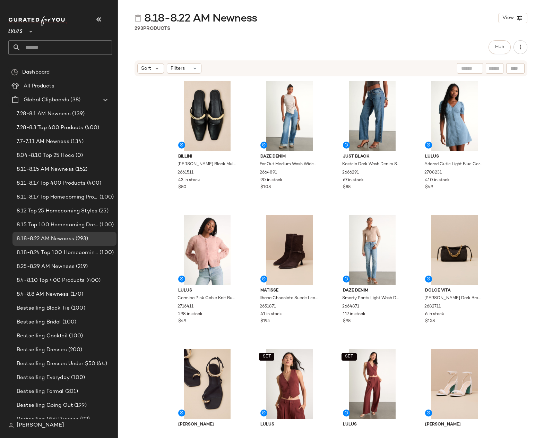
click at [512, 145] on div "Billini Mercer Black Mule Flats 2661511 43 in stock $80 Daze Denim Far Out Medi…" at bounding box center [331, 253] width 426 height 352
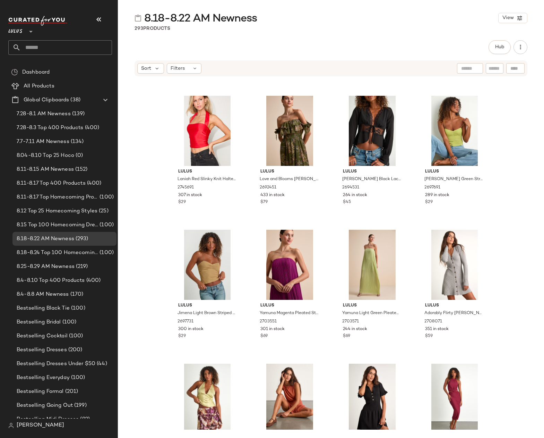
scroll to position [9237, 0]
